Goal: Communication & Community: Connect with others

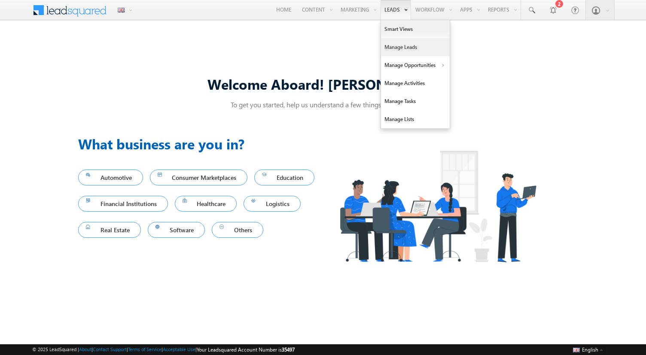
click at [396, 47] on link "Manage Leads" at bounding box center [415, 47] width 69 height 18
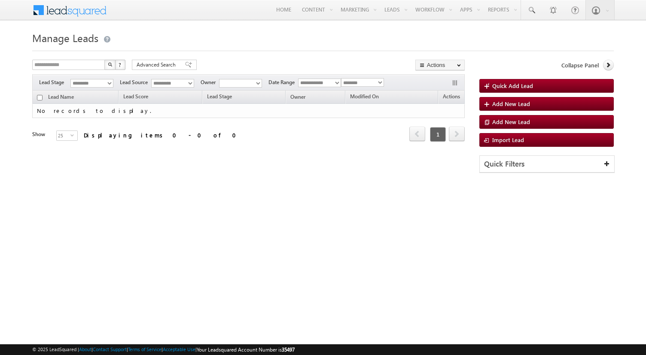
type input "**********"
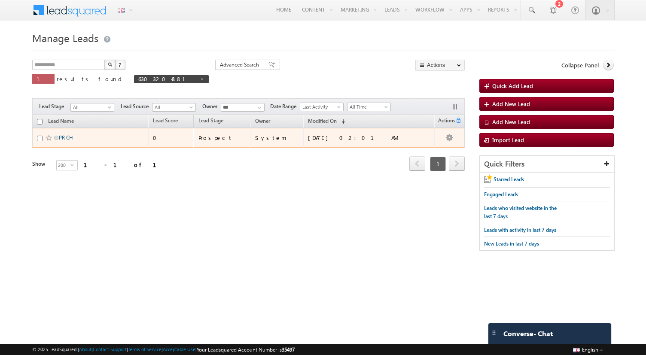
click at [64, 137] on link "PR CH" at bounding box center [66, 137] width 14 height 6
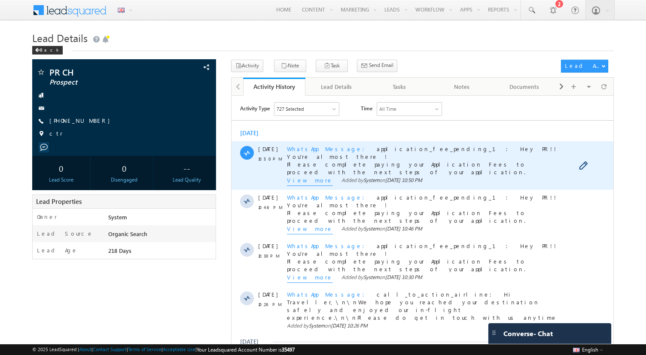
click at [304, 147] on span "WhatsApp Message" at bounding box center [328, 148] width 83 height 7
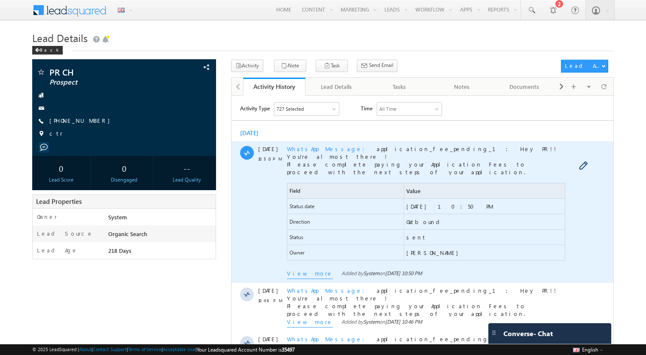
click at [418, 222] on span "Outbound" at bounding box center [424, 222] width 37 height 8
click at [411, 239] on span "sent" at bounding box center [416, 237] width 20 height 8
click at [413, 251] on span "[PERSON_NAME]" at bounding box center [434, 253] width 56 height 8
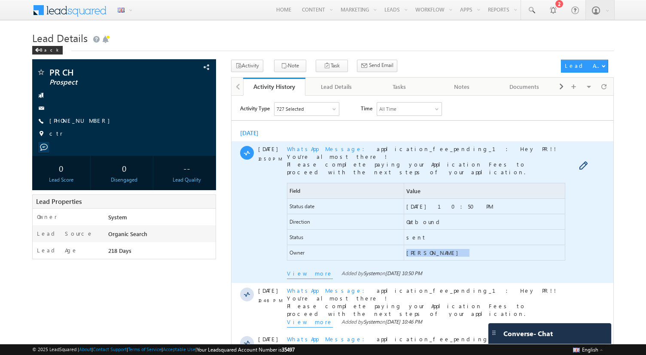
click at [476, 256] on span "[PERSON_NAME]" at bounding box center [484, 252] width 161 height 15
drag, startPoint x: 461, startPoint y: 251, endPoint x: 285, endPoint y: 209, distance: 180.2
click at [285, 209] on div "[DATE] 10:50 PM WhatsApp Message application_fee_pending_1: Hey PR!! You're alm…" at bounding box center [422, 212] width 382 height 142
click at [475, 242] on span "sent" at bounding box center [484, 236] width 161 height 15
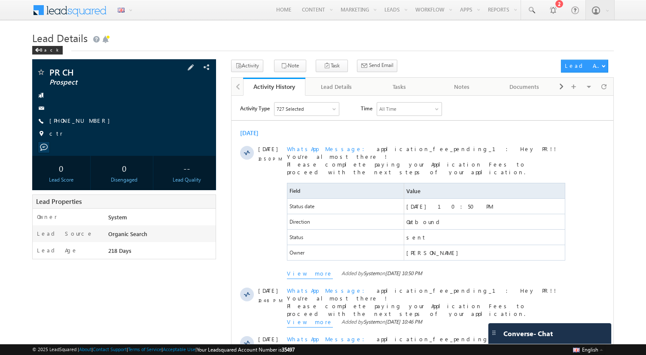
click at [43, 147] on span at bounding box center [44, 148] width 8 height 8
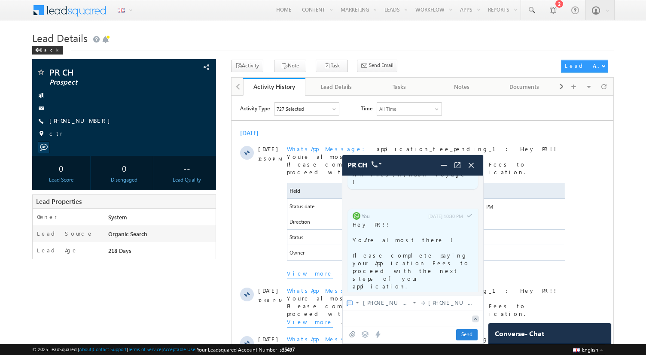
scroll to position [2991, 0]
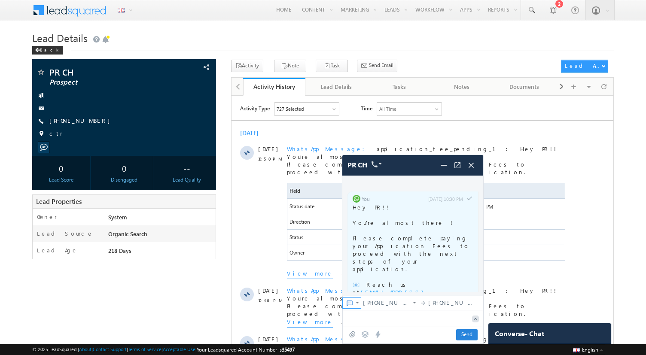
click at [356, 303] on img at bounding box center [357, 302] width 7 height 7
click at [373, 295] on span "CTM Connector" at bounding box center [386, 295] width 59 height 8
click at [384, 321] on textarea at bounding box center [405, 318] width 125 height 15
click at [474, 332] on span "Send" at bounding box center [466, 335] width 21 height 11
type textarea "********"
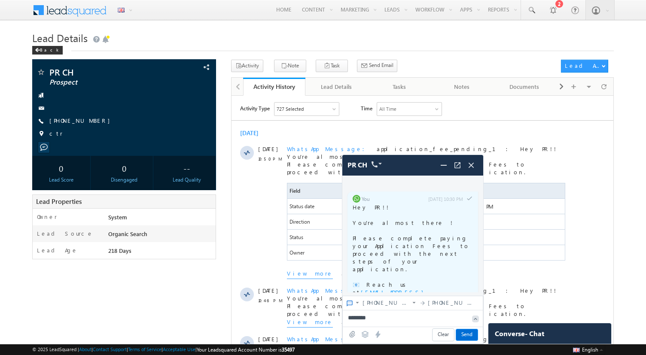
scroll to position [3043, 0]
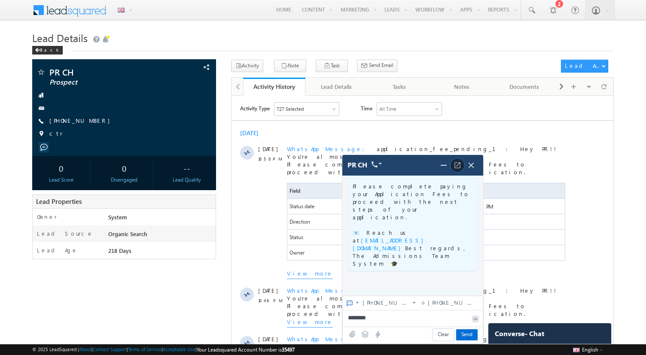
click at [458, 170] on span at bounding box center [458, 166] width 14 height 14
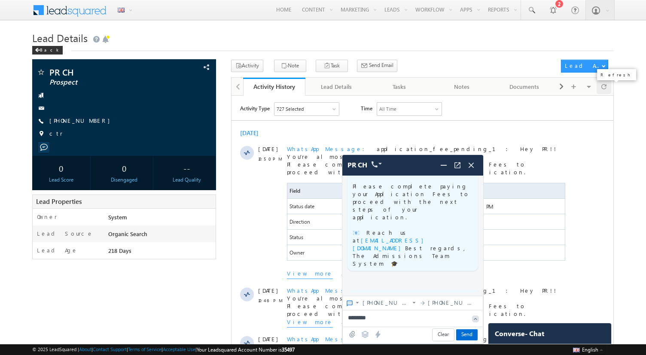
click at [605, 89] on span at bounding box center [604, 86] width 5 height 15
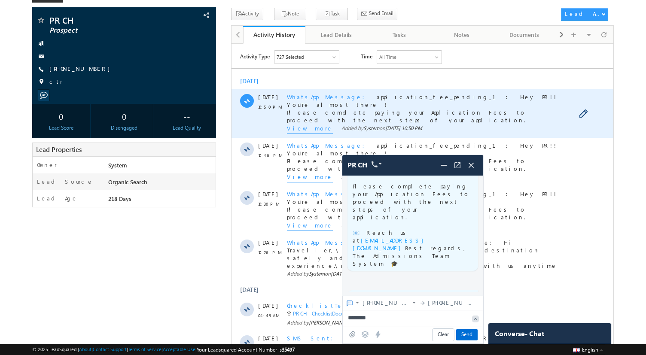
scroll to position [52, 0]
